Goal: Navigation & Orientation: Find specific page/section

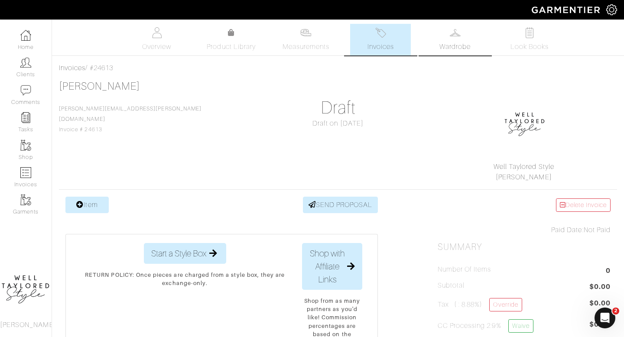
click at [448, 47] on span "Wardrobe" at bounding box center [454, 47] width 31 height 10
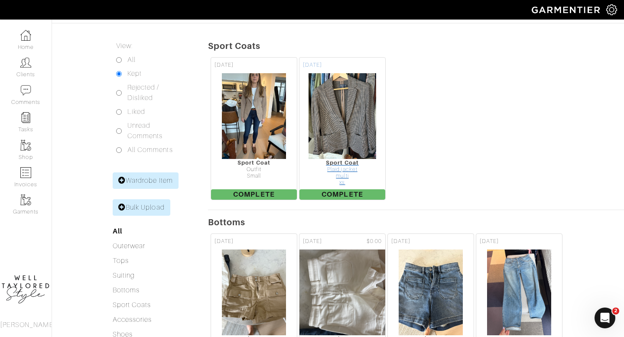
scroll to position [132, 0]
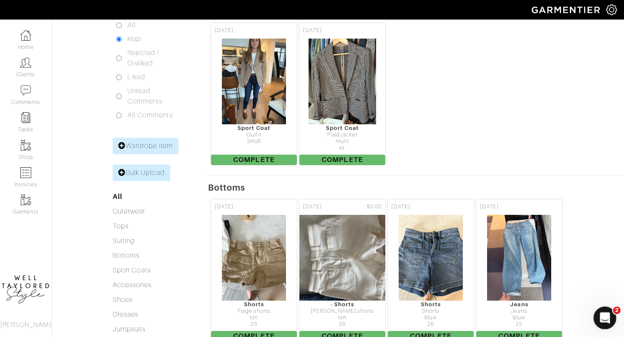
click at [603, 309] on div "Open Intercom Messenger" at bounding box center [603, 316] width 29 height 29
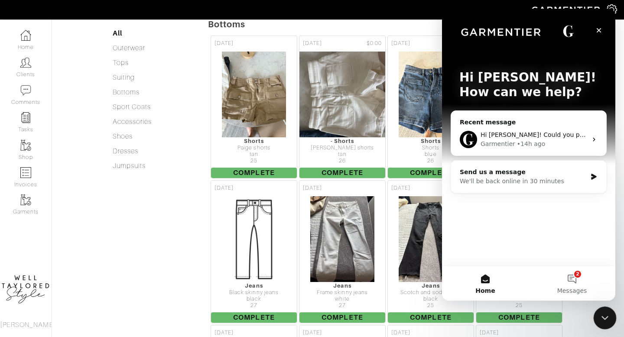
scroll to position [0, 0]
click at [592, 32] on div "Close" at bounding box center [599, 31] width 16 height 16
